Goal: Find specific page/section: Find specific page/section

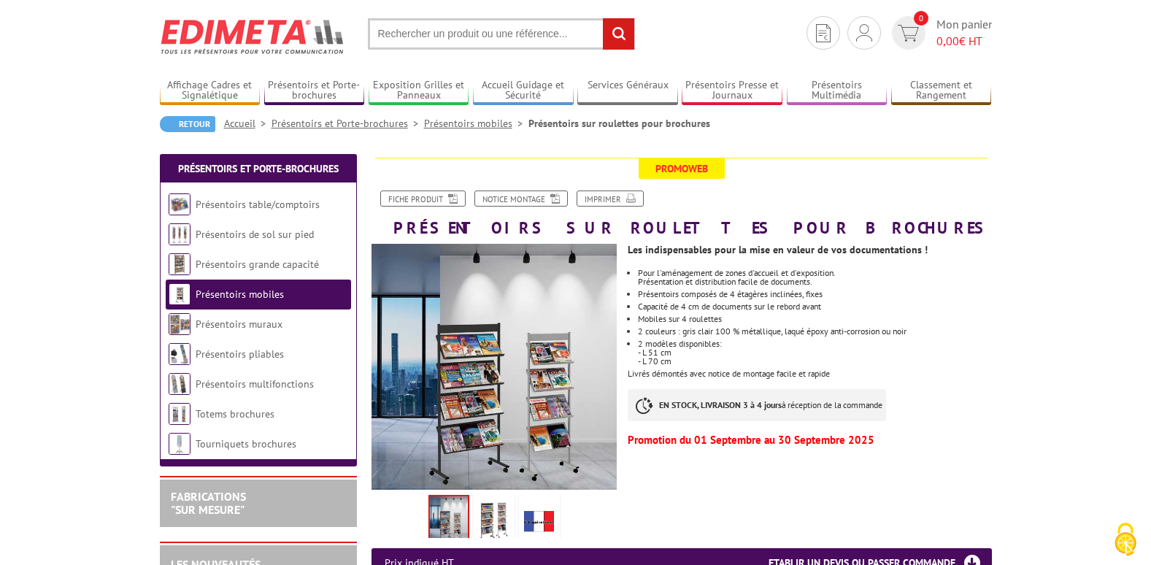
scroll to position [30, 0]
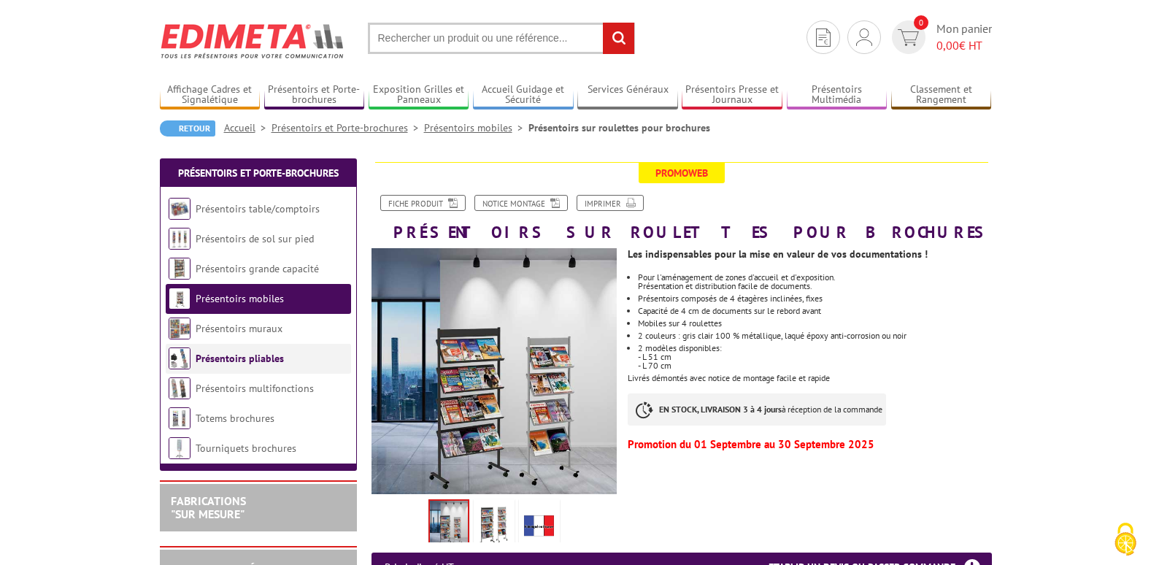
click at [258, 356] on link "Présentoirs pliables" at bounding box center [240, 358] width 88 height 13
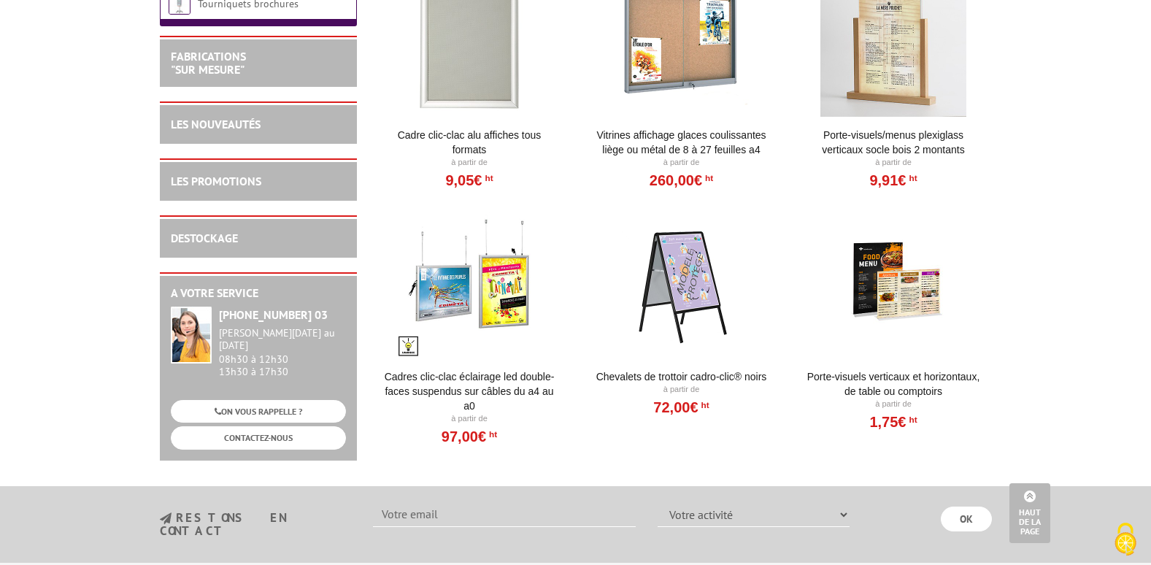
click at [679, 296] on div at bounding box center [681, 285] width 180 height 146
